Goal: Task Accomplishment & Management: Use online tool/utility

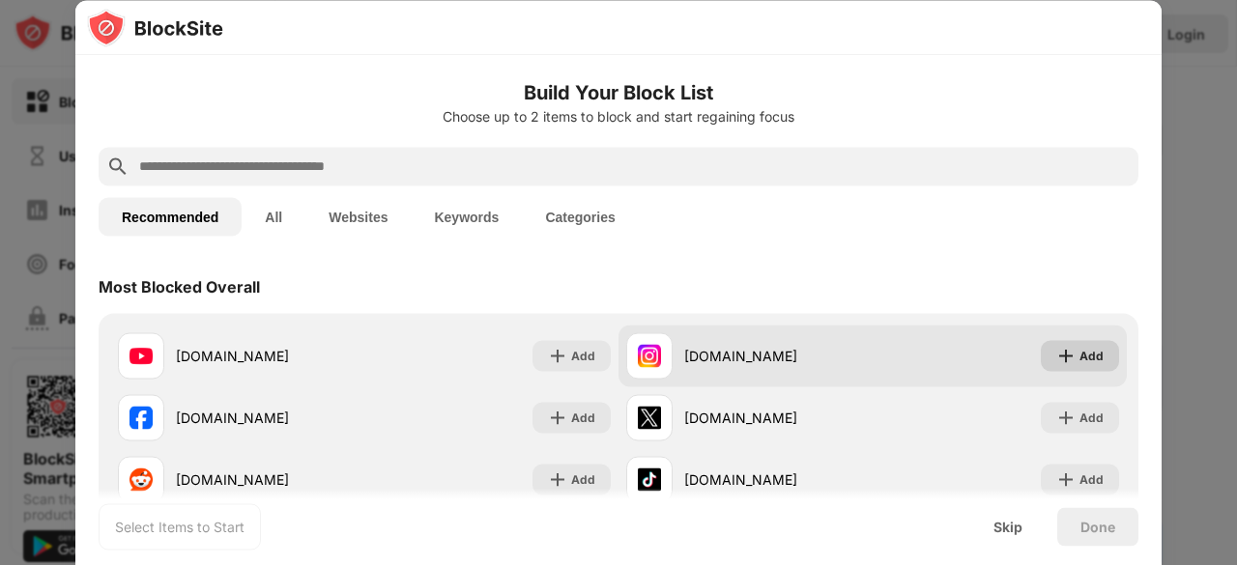
click at [1063, 348] on div "Add" at bounding box center [1080, 355] width 78 height 31
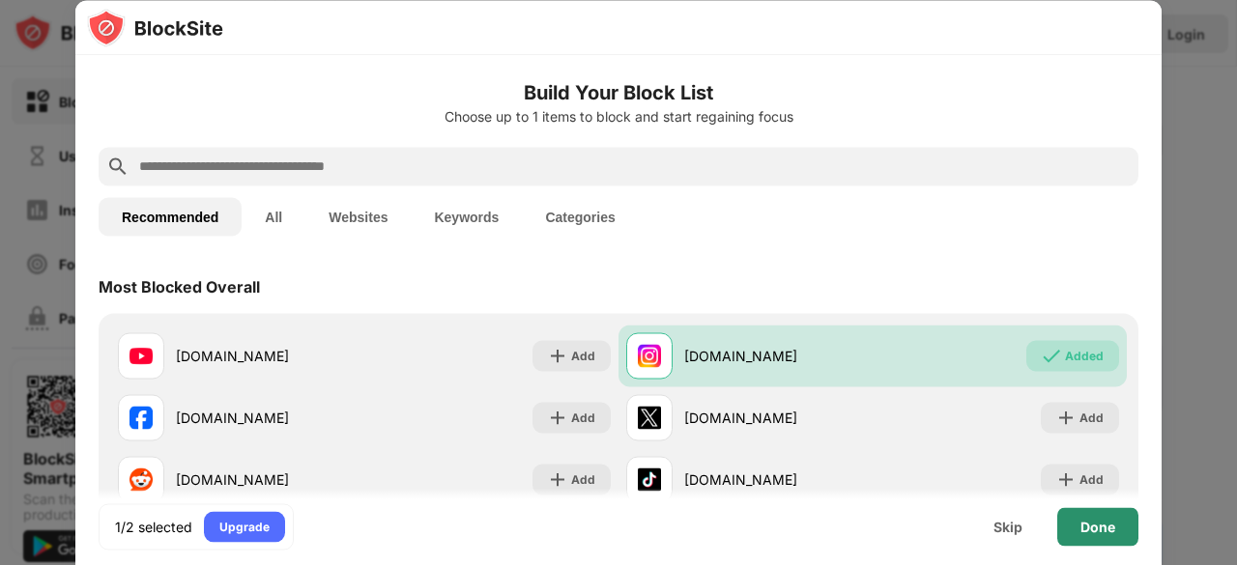
click at [1087, 536] on div "Done" at bounding box center [1097, 526] width 81 height 39
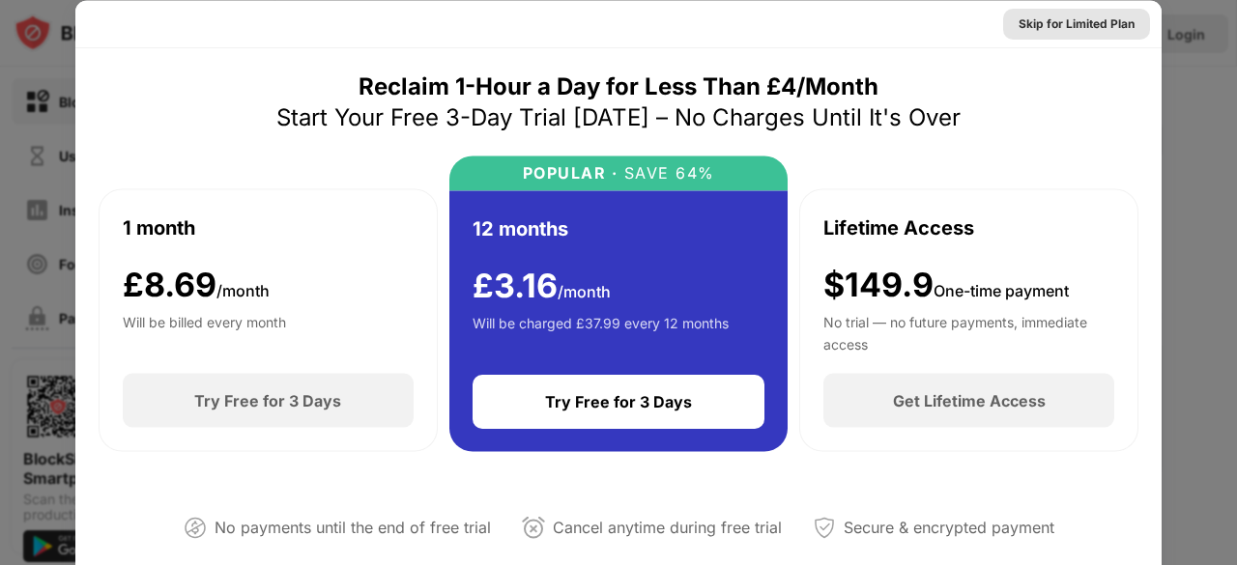
click at [1036, 14] on div "Skip for Limited Plan" at bounding box center [1076, 23] width 116 height 19
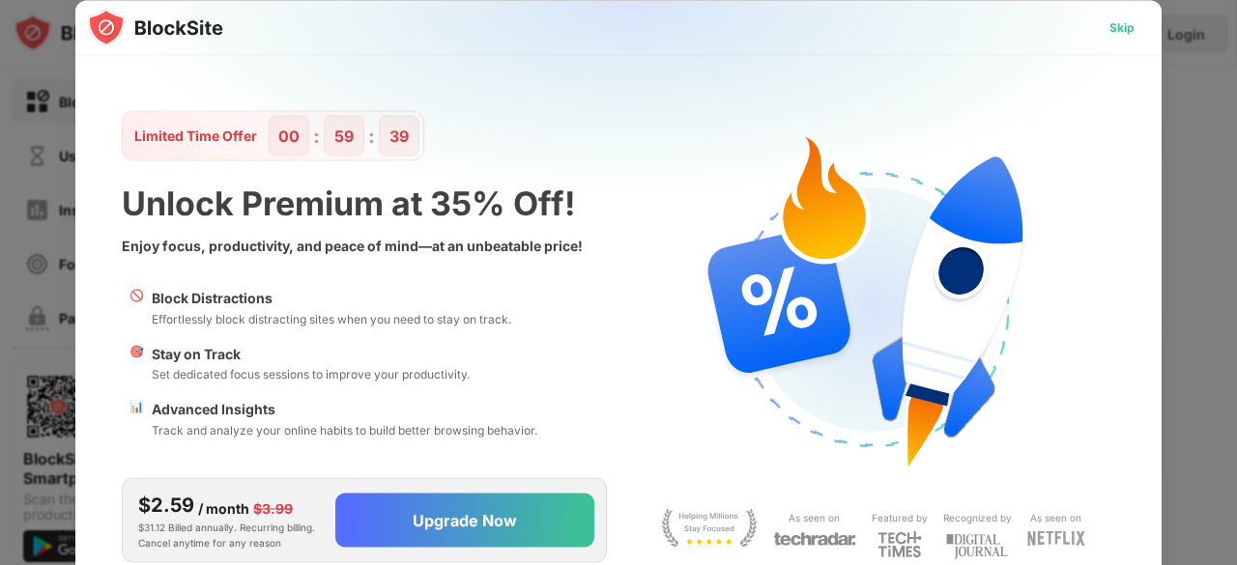
click at [1111, 32] on div "Skip" at bounding box center [1121, 26] width 25 height 19
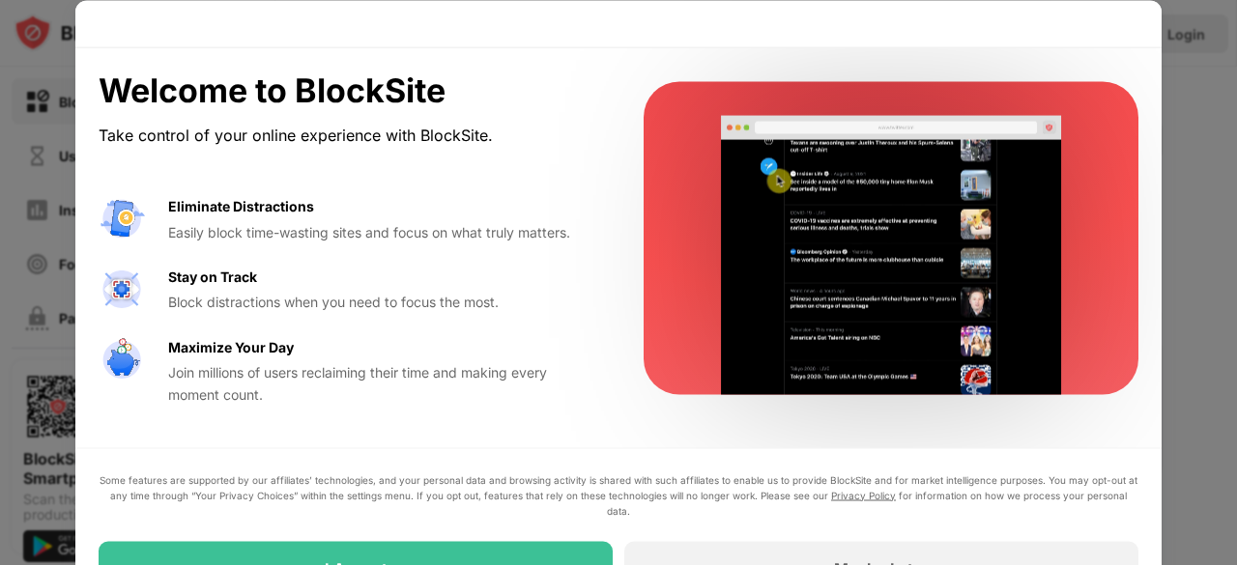
click at [563, 268] on div "Stay on Track Block distractions when you need to focus the most." at bounding box center [382, 289] width 429 height 47
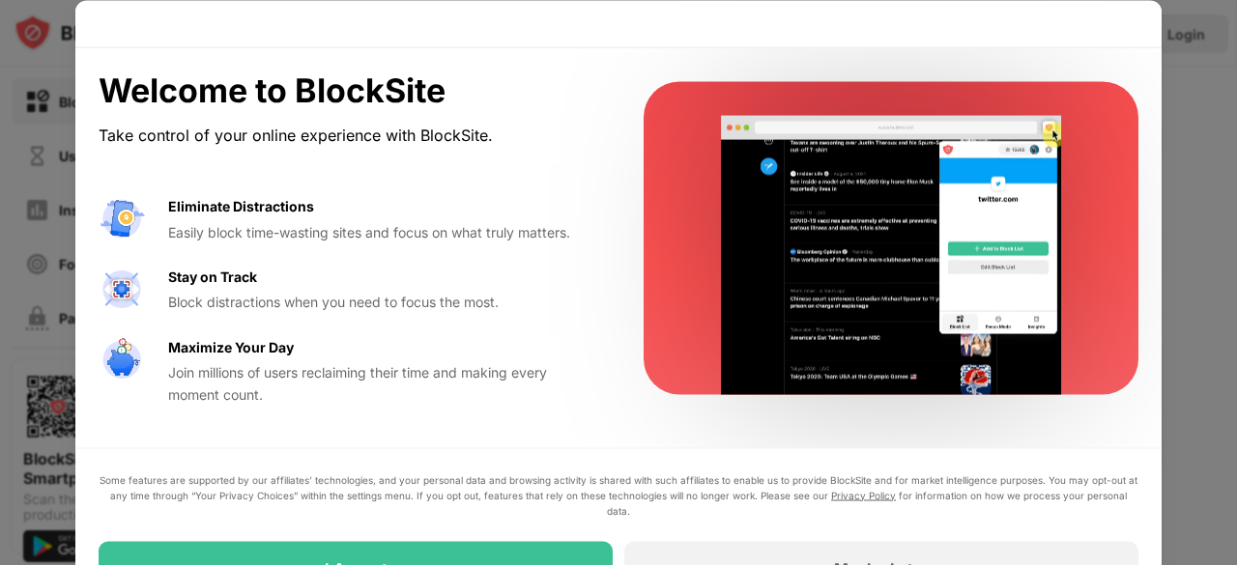
drag, startPoint x: 536, startPoint y: 334, endPoint x: 510, endPoint y: 13, distance: 322.8
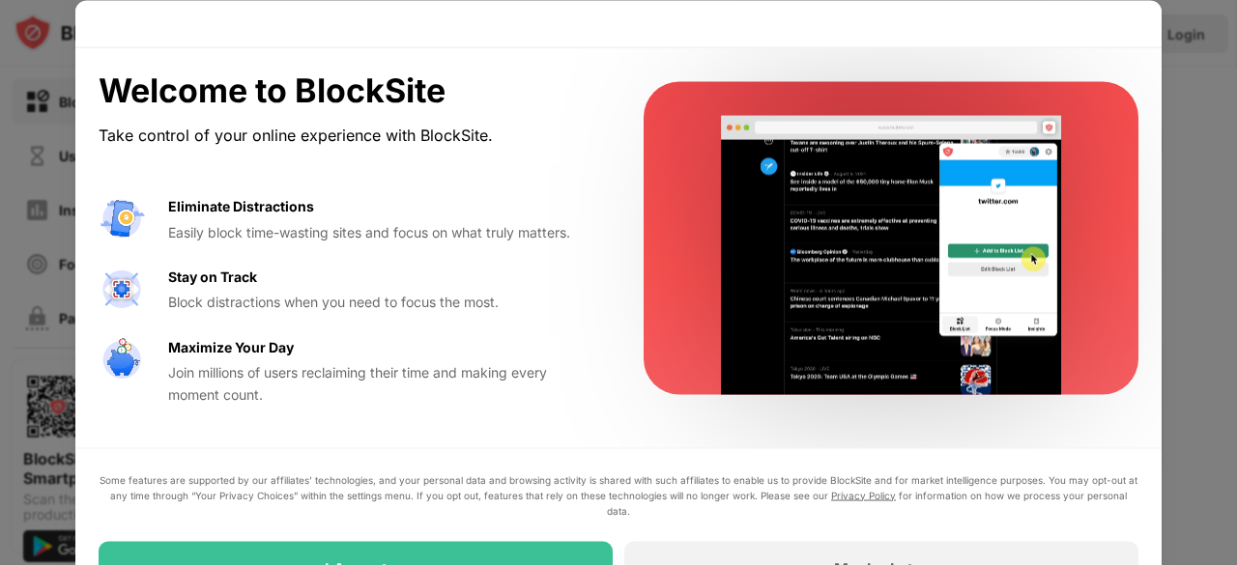
click at [510, 13] on div "Welcome to BlockSite Take control of your online experience with BlockSite. Eli…" at bounding box center [618, 309] width 1086 height 618
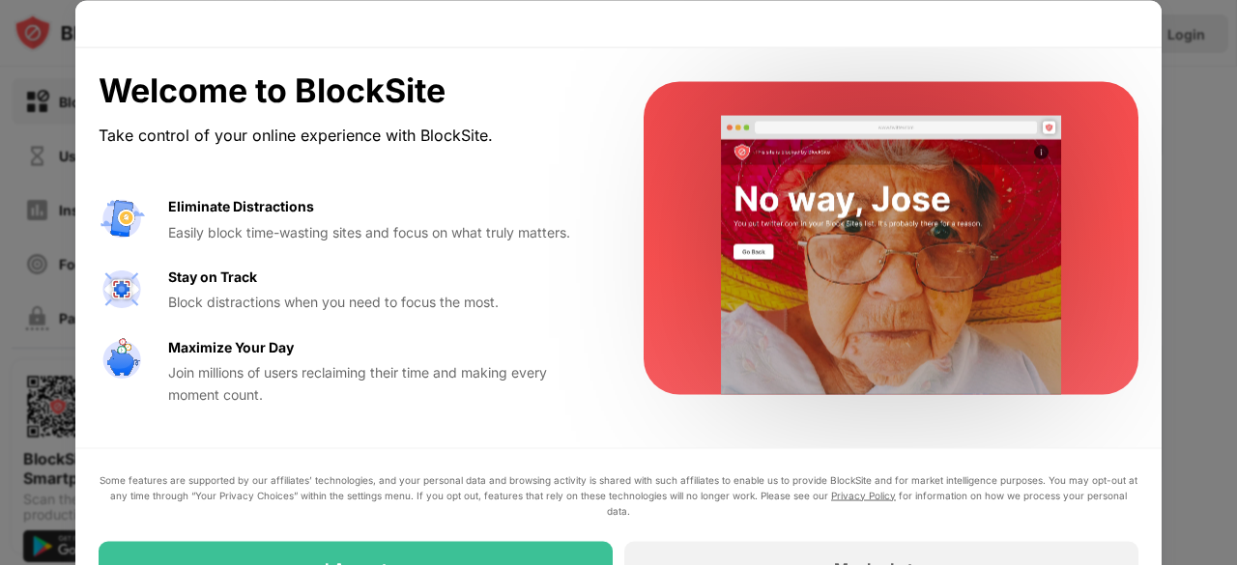
click at [575, 367] on div "Join millions of users reclaiming their time and making every moment count." at bounding box center [382, 383] width 429 height 43
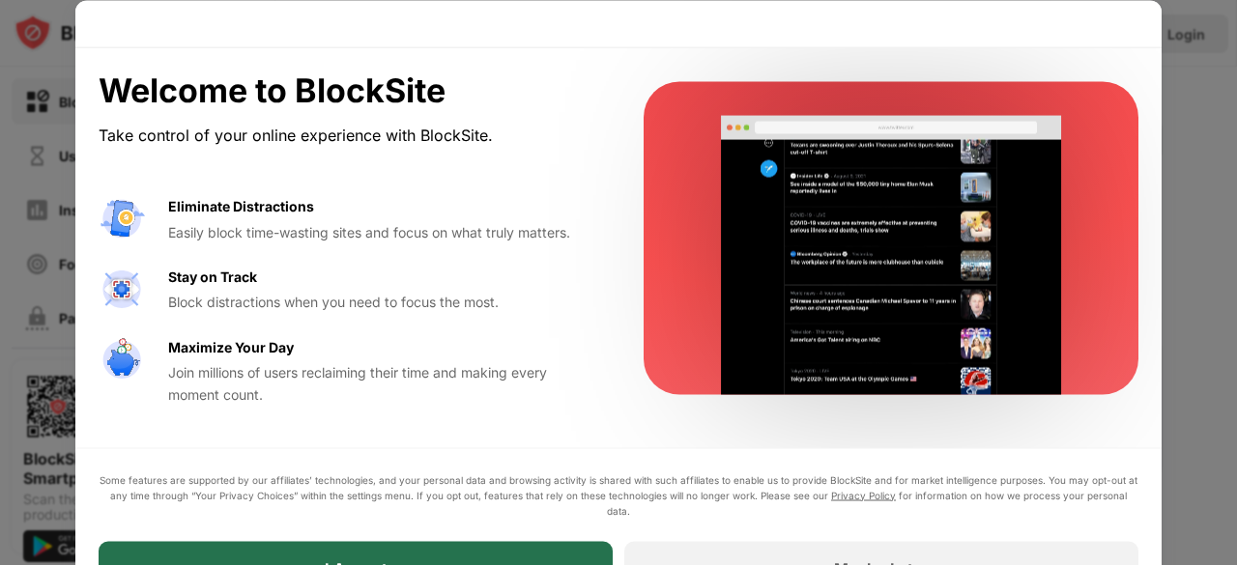
click at [388, 546] on div "I Accept" at bounding box center [356, 568] width 514 height 54
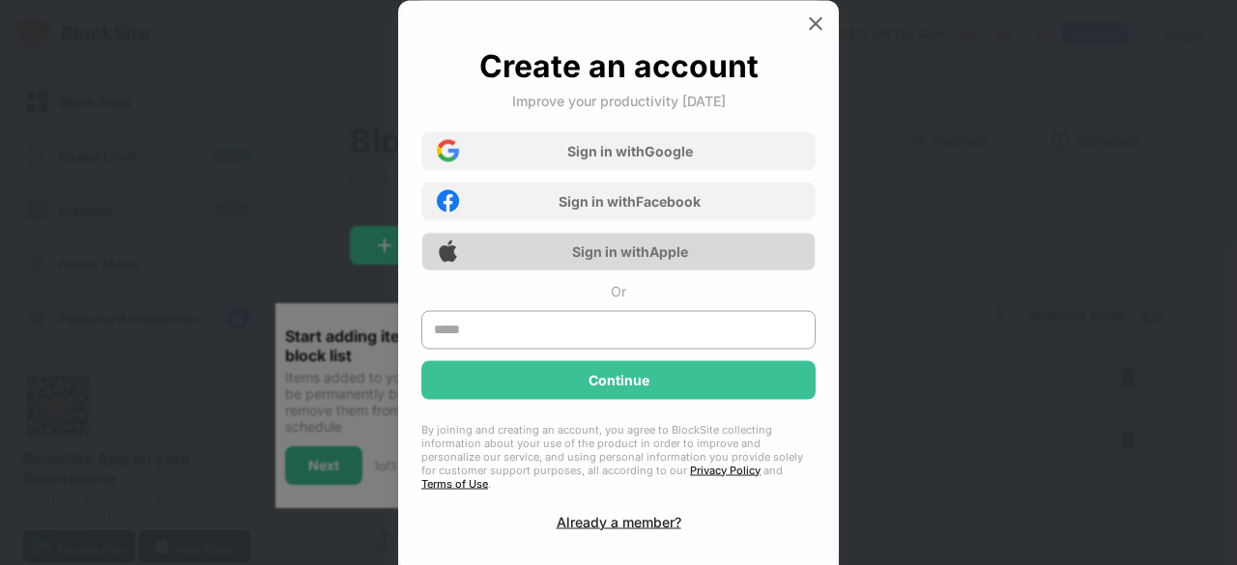
click at [551, 265] on div "Sign in with Apple" at bounding box center [618, 251] width 394 height 39
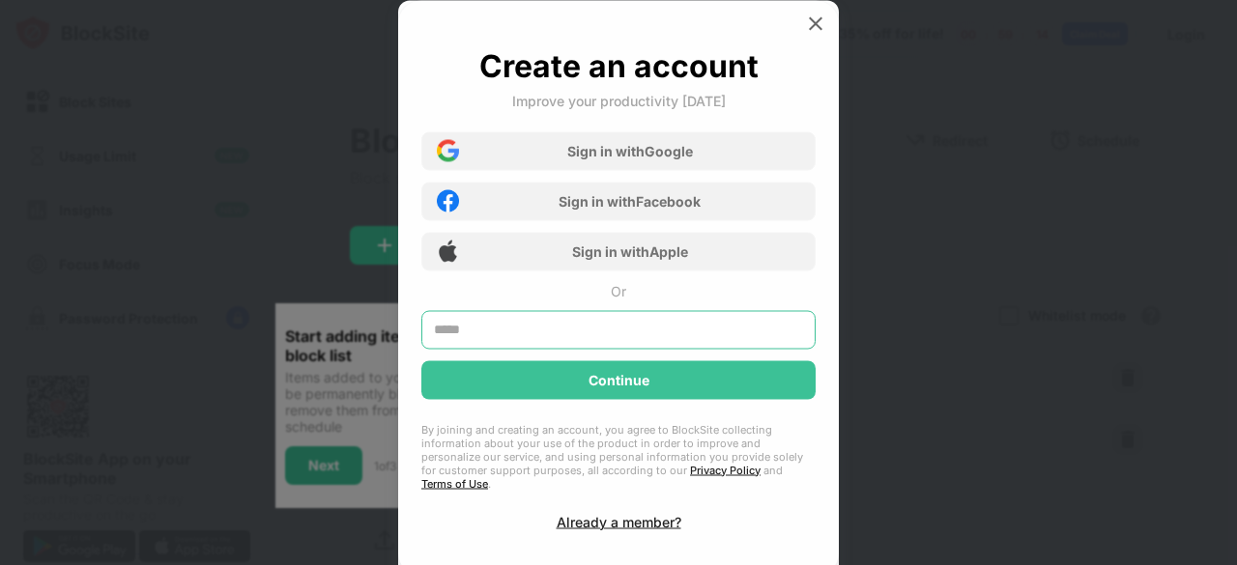
click at [502, 320] on input "text" at bounding box center [618, 329] width 394 height 39
type input "**********"
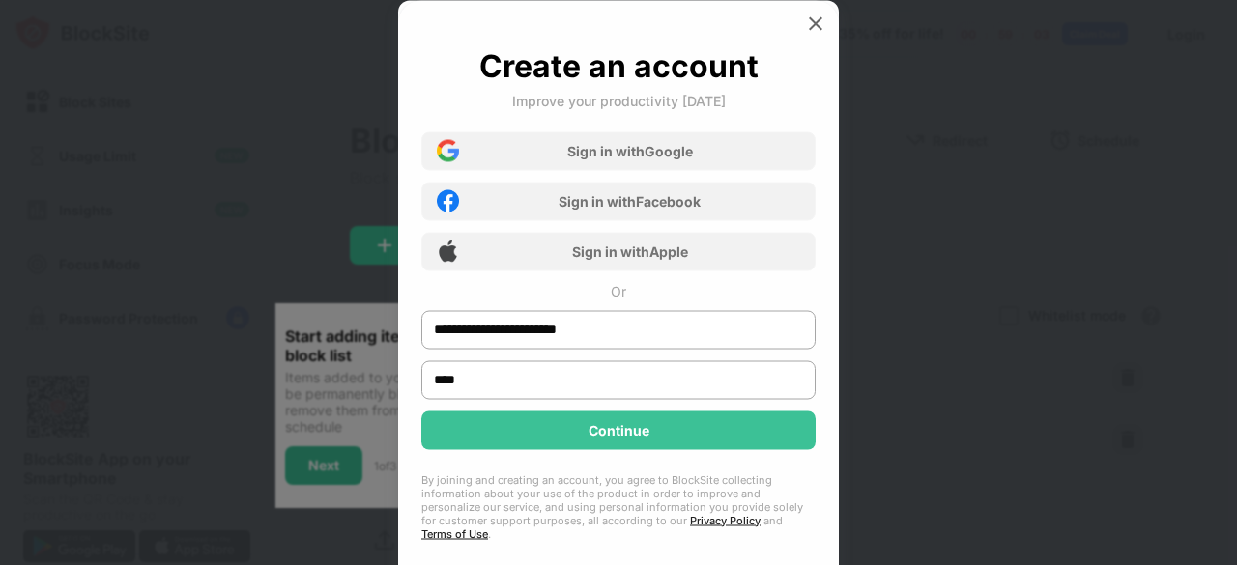
type input "****"
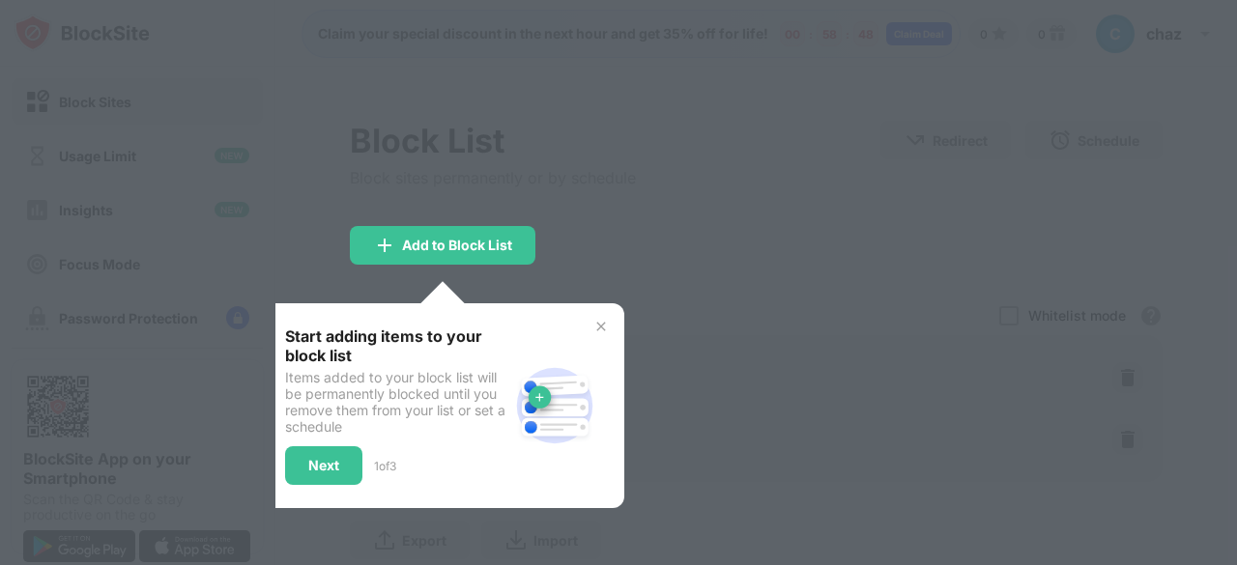
click at [587, 273] on div at bounding box center [618, 282] width 1237 height 565
click at [311, 471] on div "Next" at bounding box center [323, 465] width 77 height 39
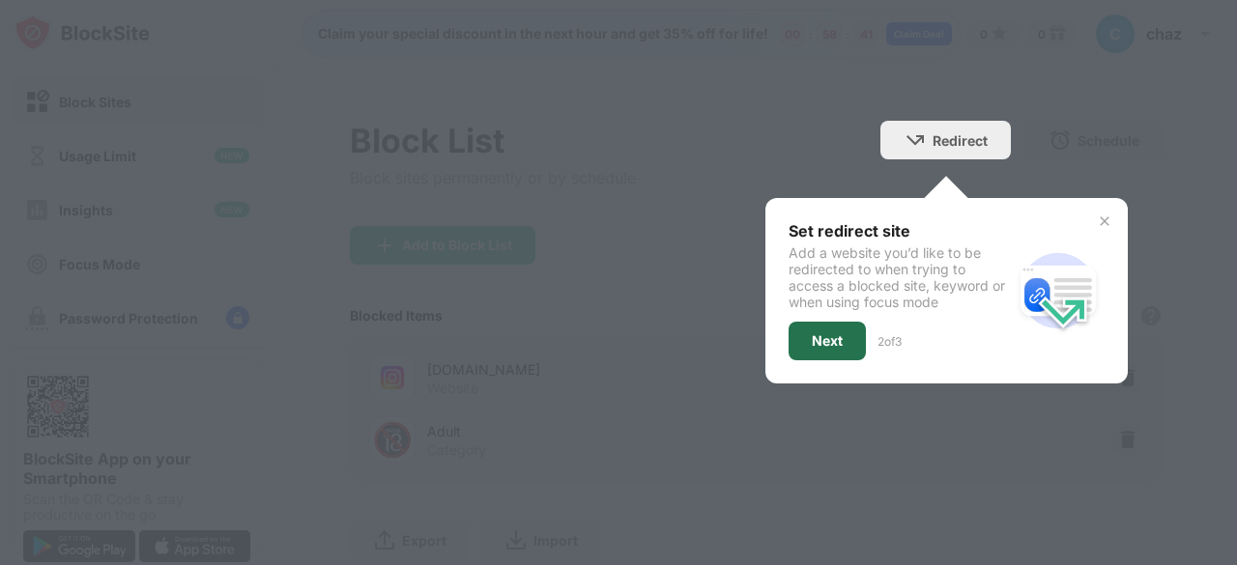
click at [794, 340] on div "Next" at bounding box center [826, 341] width 77 height 39
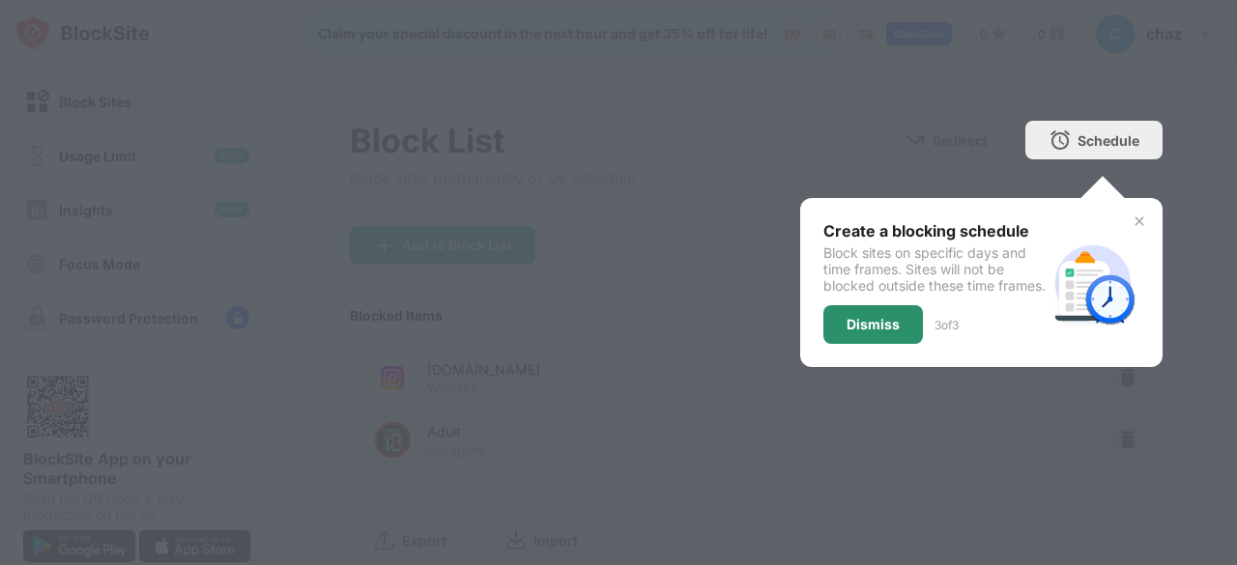
click at [883, 332] on div "Dismiss" at bounding box center [872, 324] width 53 height 15
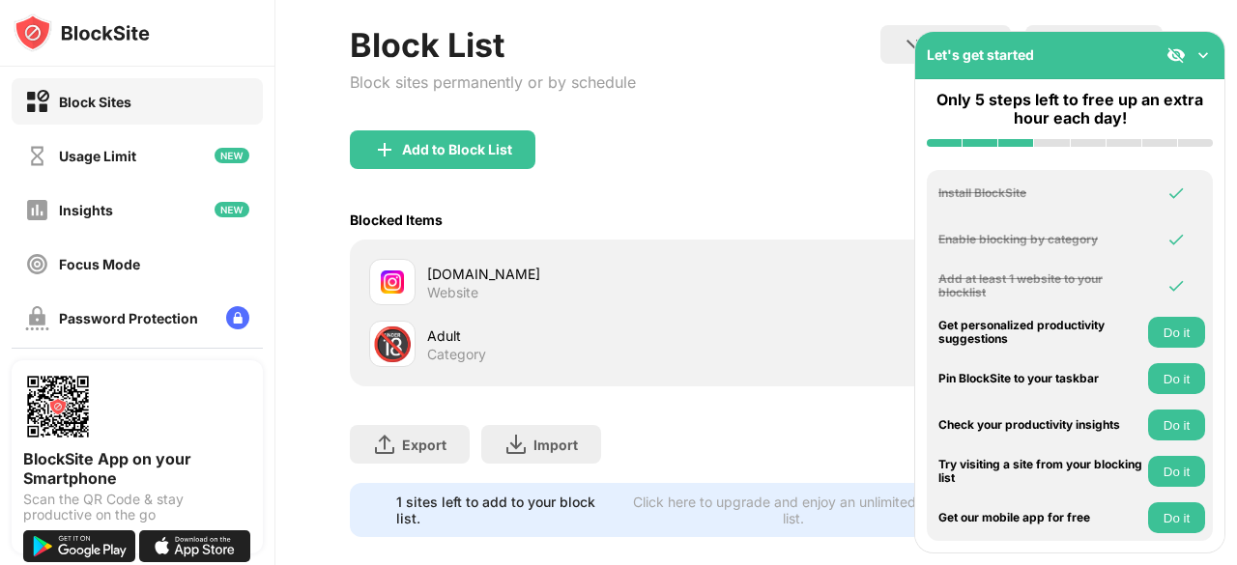
scroll to position [97, 0]
click at [780, 214] on div "Blocked Items Whitelist mode Block all websites except for those in your whitel…" at bounding box center [756, 219] width 813 height 40
click at [1201, 53] on img at bounding box center [1202, 54] width 19 height 19
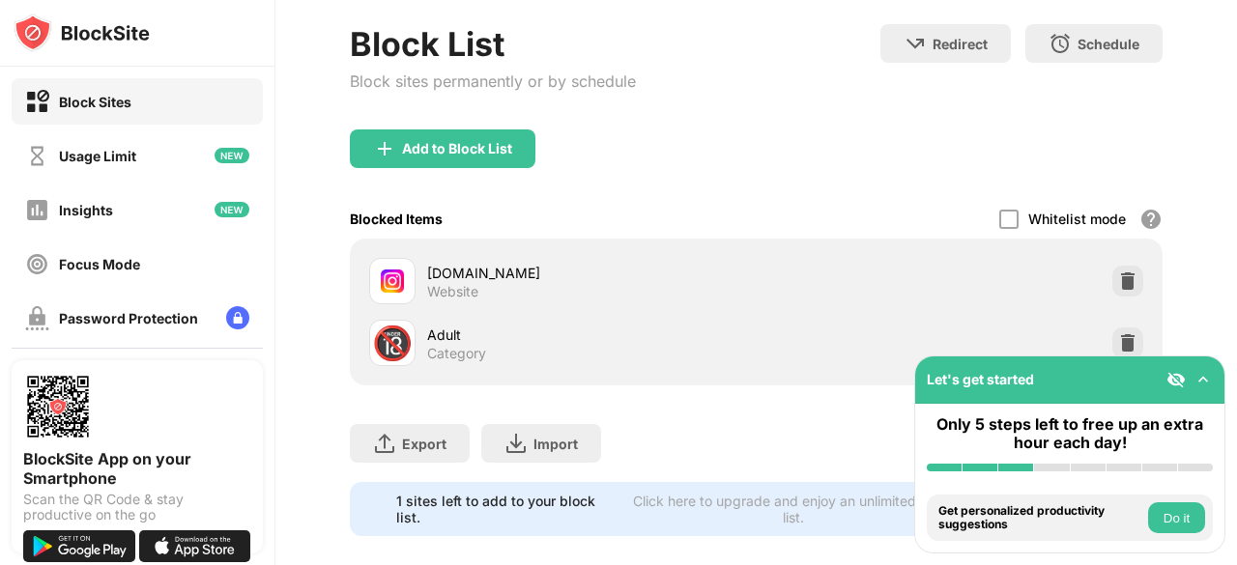
scroll to position [0, 0]
